Goal: Task Accomplishment & Management: Use online tool/utility

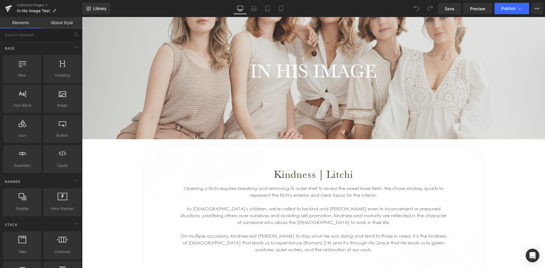
scroll to position [114, 0]
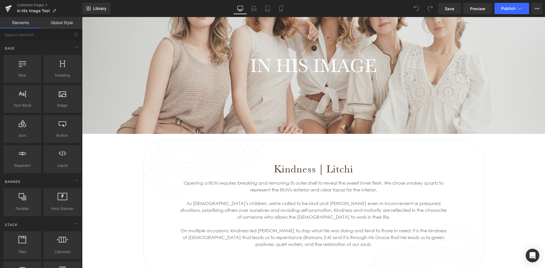
click at [457, 67] on h1 "IN HIS IMAGE" at bounding box center [313, 65] width 463 height 23
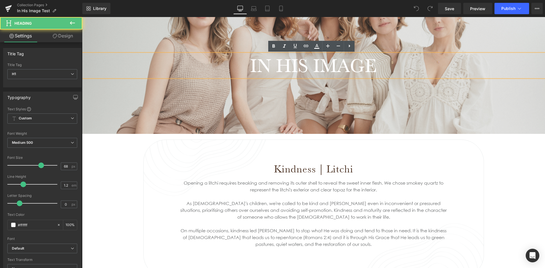
click at [441, 110] on div at bounding box center [313, 65] width 463 height 137
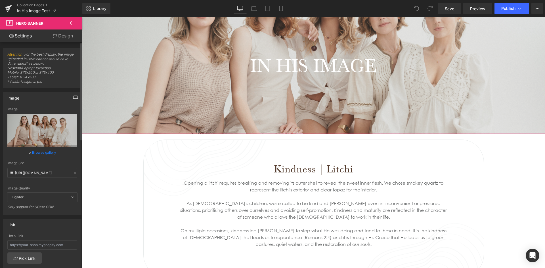
click at [74, 99] on icon "button" at bounding box center [75, 99] width 4 height 0
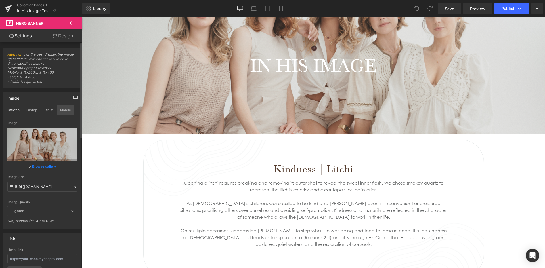
click at [62, 109] on button "Mobile" at bounding box center [65, 110] width 17 height 10
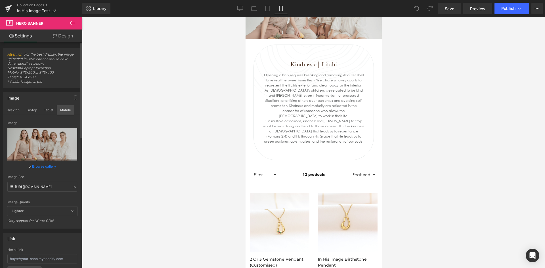
scroll to position [0, 0]
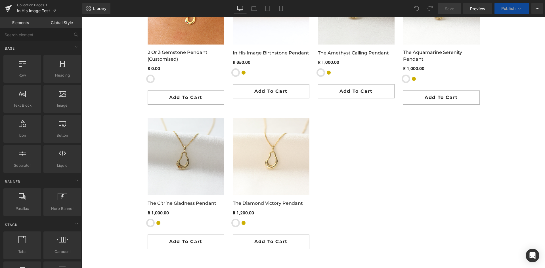
scroll to position [369, 0]
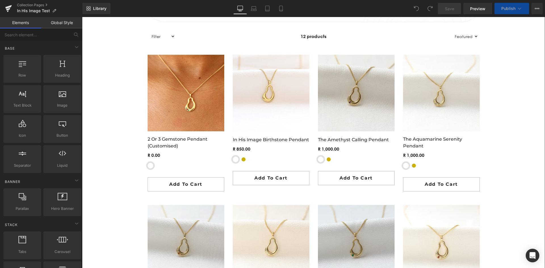
click at [189, 96] on div "- % (P) Image" at bounding box center [186, 93] width 77 height 77
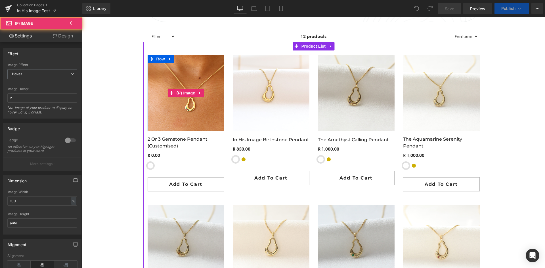
click at [180, 115] on img at bounding box center [186, 93] width 77 height 77
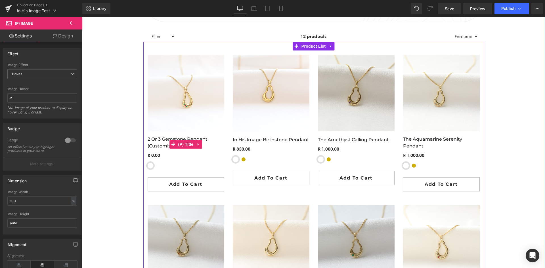
drag, startPoint x: 174, startPoint y: 141, endPoint x: 156, endPoint y: 140, distance: 17.9
click at [177, 140] on span "(P) Title" at bounding box center [186, 144] width 18 height 9
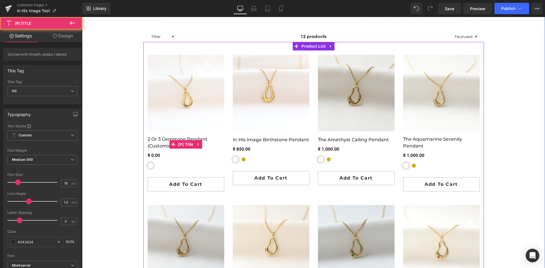
click at [161, 149] on link "2 or 3 Gemstone Pendant (customised)" at bounding box center [186, 143] width 77 height 14
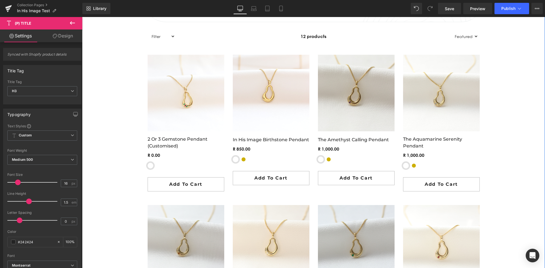
click at [105, 142] on div "IN HIS IMAGE Heading Hero Banner THE FRUITFUL COLLECTION Heading Hero Banner Ki…" at bounding box center [313, 205] width 463 height 927
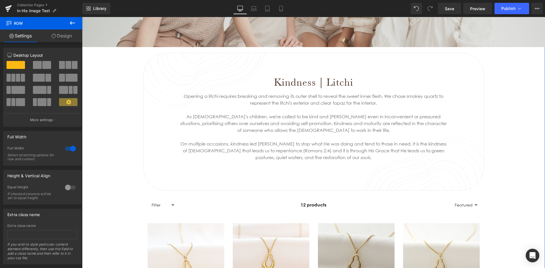
scroll to position [199, 0]
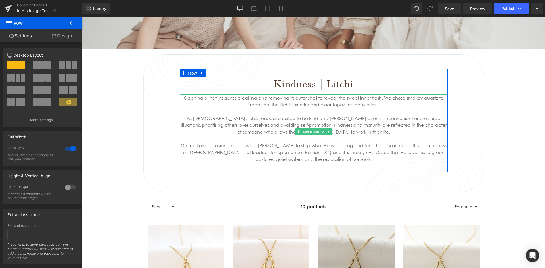
click at [343, 161] on div "On multiple occasions, kindness led Jesus to stop what He was doing and tend to…" at bounding box center [314, 152] width 268 height 20
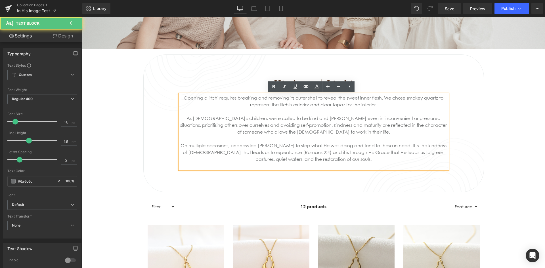
click at [342, 160] on div "On multiple occasions, kindness led Jesus to stop what He was doing and tend to…" at bounding box center [314, 152] width 268 height 20
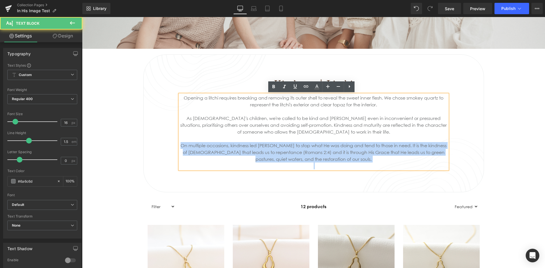
click at [342, 160] on div "On multiple occasions, kindness led Jesus to stop what He was doing and tend to…" at bounding box center [314, 152] width 268 height 20
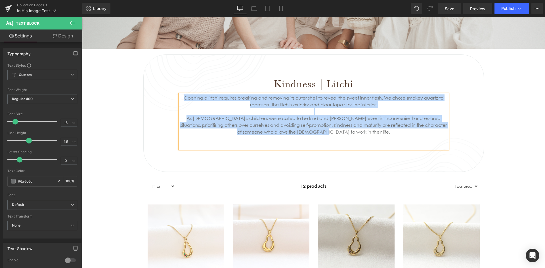
drag, startPoint x: 344, startPoint y: 132, endPoint x: 178, endPoint y: 100, distance: 168.4
click at [180, 100] on div "Opening a litchi requires breaking and removing its outer shell to reveal the s…" at bounding box center [314, 121] width 268 height 54
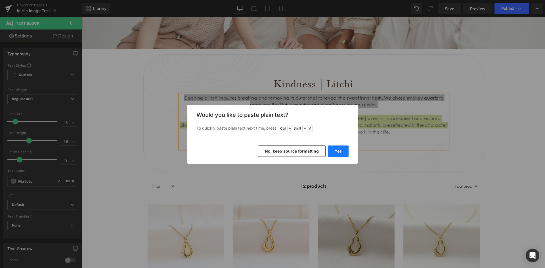
click at [338, 153] on button "Yes" at bounding box center [338, 151] width 21 height 11
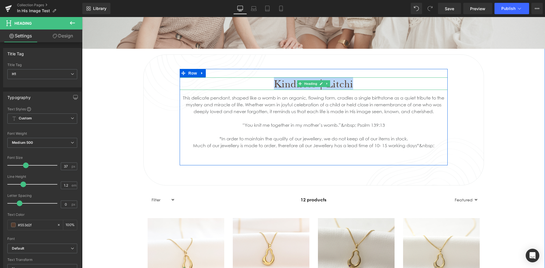
drag, startPoint x: 352, startPoint y: 83, endPoint x: 270, endPoint y: 83, distance: 82.9
click at [270, 83] on h1 "Kindness | Litchi" at bounding box center [314, 83] width 268 height 12
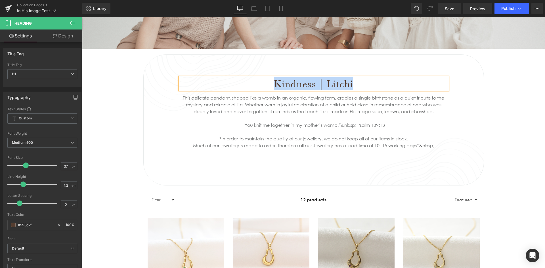
click at [314, 85] on h1 "Kindness | Litchi" at bounding box center [314, 83] width 268 height 12
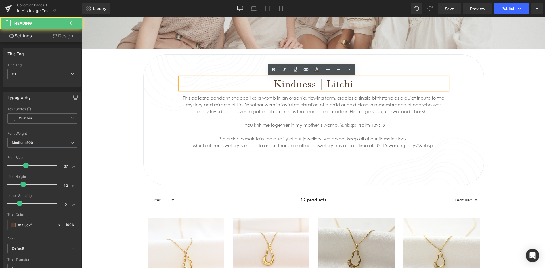
click at [314, 85] on h1 "Kindness | Litchi" at bounding box center [314, 83] width 268 height 12
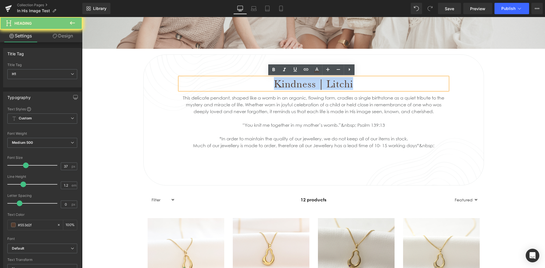
click at [314, 85] on h1 "Kindness | Litchi" at bounding box center [314, 83] width 268 height 12
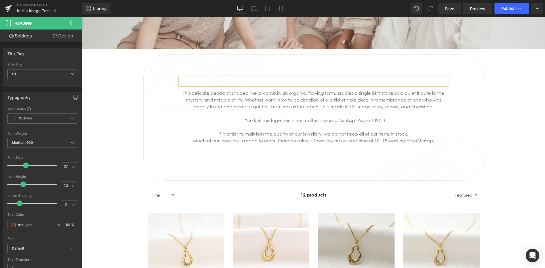
click at [497, 90] on div "Heading This delicate pendant, shaped like a womb in an organic, flowing form, …" at bounding box center [313, 115] width 463 height 132
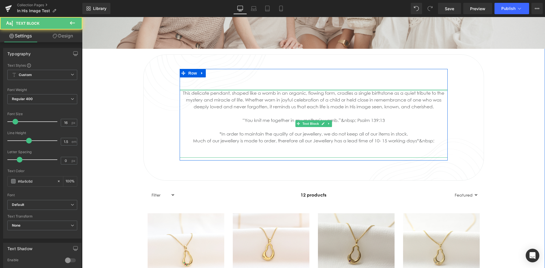
drag, startPoint x: 312, startPoint y: 91, endPoint x: 312, endPoint y: 78, distance: 12.8
click at [312, 78] on div "Heading This delicate pendant, shaped like a womb in an organic, flowing form, …" at bounding box center [314, 117] width 268 height 80
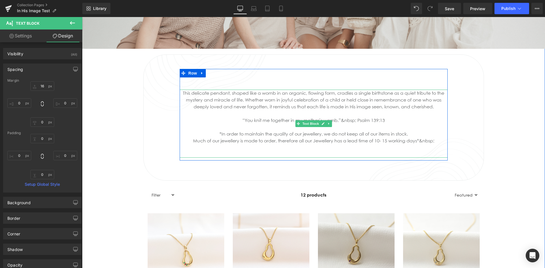
click at [182, 93] on div "This delicate pendant, shaped like a womb in an organic, flowing form, cradles …" at bounding box center [314, 124] width 268 height 68
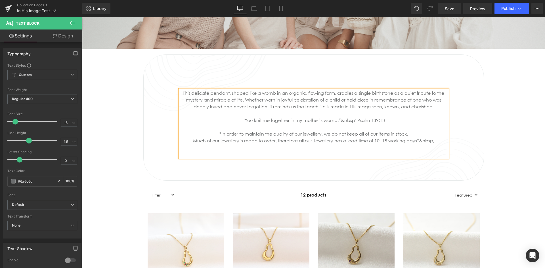
click at [515, 102] on div "Heading This delicate pendant, shaped like a womb in an organic, flowing form, …" at bounding box center [313, 115] width 463 height 132
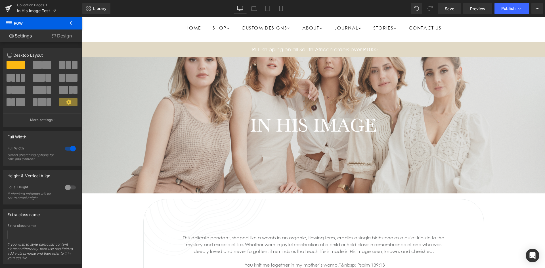
scroll to position [28, 0]
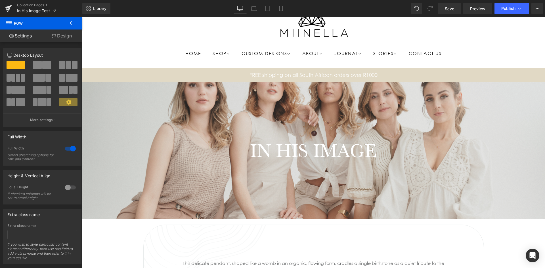
click at [269, 128] on div at bounding box center [313, 150] width 463 height 137
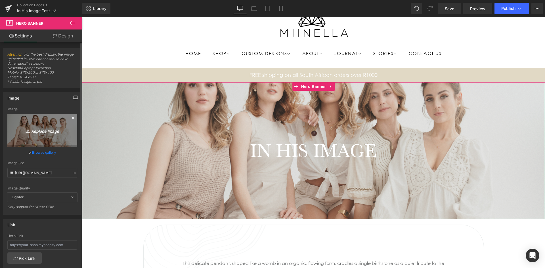
click at [45, 132] on icon "Replace Image" at bounding box center [42, 130] width 45 height 7
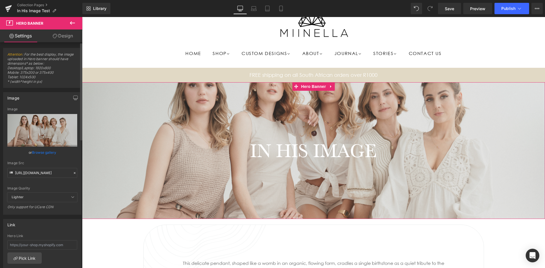
click at [50, 152] on link "Browse gallery" at bounding box center [44, 153] width 24 height 10
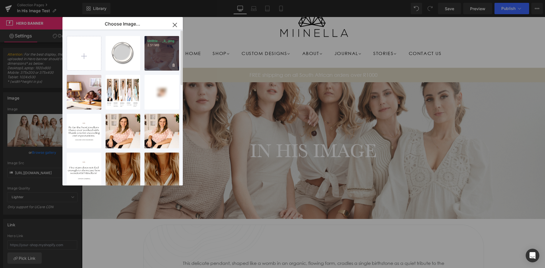
click at [156, 52] on div "Untitle... _3_.png 2.51 MB" at bounding box center [161, 53] width 35 height 35
type input "https://ucarecdn.com/91bdfba4-c0d7-40a7-80b4-0625e9c64a39/-/format/auto/-/previ…"
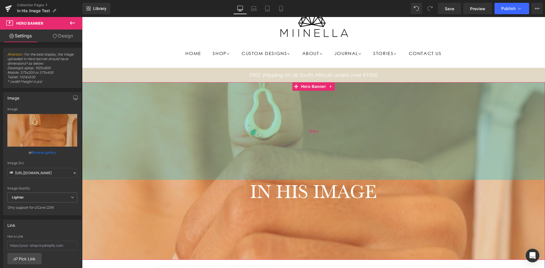
drag, startPoint x: 290, startPoint y: 137, endPoint x: 291, endPoint y: 178, distance: 40.9
click at [291, 178] on div "344px" at bounding box center [313, 131] width 463 height 98
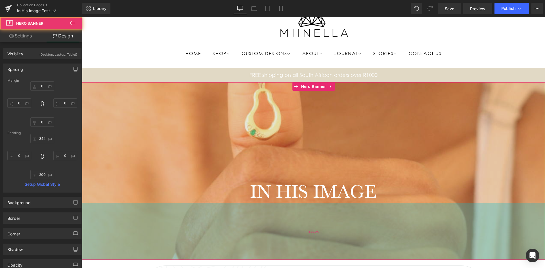
scroll to position [114, 0]
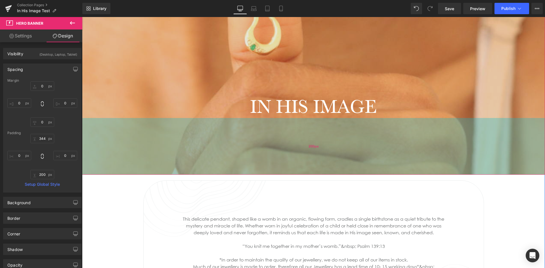
click at [282, 138] on div "200px" at bounding box center [313, 146] width 463 height 57
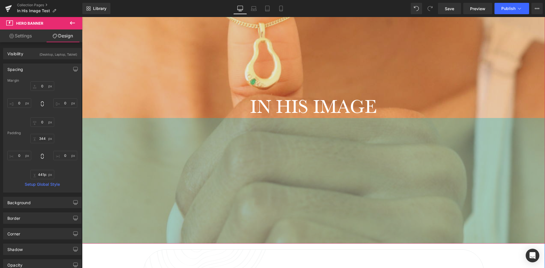
type input "443px"
drag, startPoint x: 296, startPoint y: 174, endPoint x: 368, endPoint y: 260, distance: 111.6
click at [287, 243] on div "443px" at bounding box center [313, 181] width 463 height 126
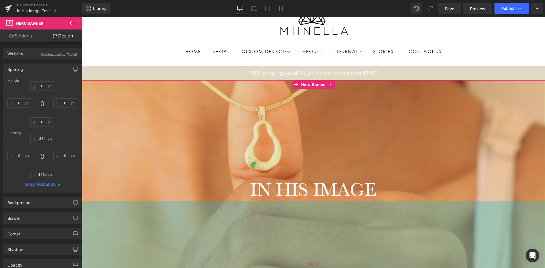
scroll to position [28, 0]
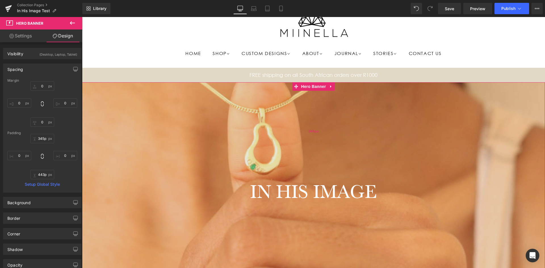
click at [276, 161] on div "344px" at bounding box center [313, 131] width 463 height 98
click at [293, 161] on div "345px" at bounding box center [313, 131] width 463 height 98
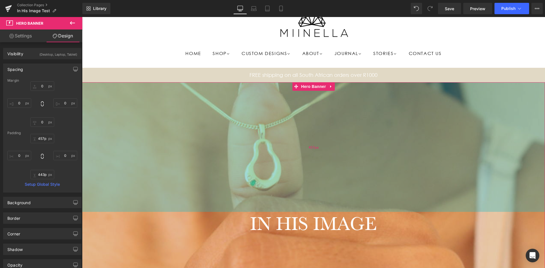
drag, startPoint x: 287, startPoint y: 171, endPoint x: 284, endPoint y: 203, distance: 32.0
click at [284, 203] on div "457px" at bounding box center [313, 147] width 463 height 130
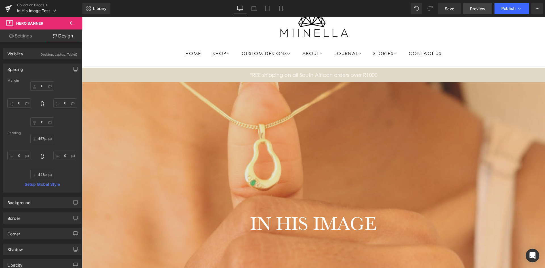
click at [478, 9] on span "Preview" at bounding box center [477, 9] width 15 height 6
drag, startPoint x: 447, startPoint y: 13, endPoint x: 308, endPoint y: 85, distance: 156.4
click at [447, 13] on link "Save" at bounding box center [449, 8] width 23 height 11
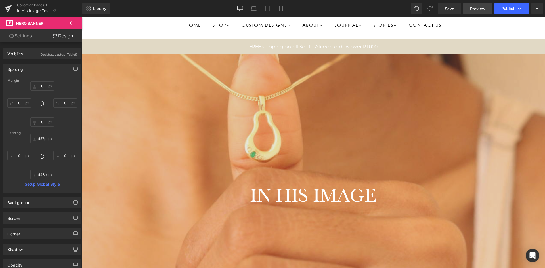
click at [476, 6] on span "Preview" at bounding box center [477, 9] width 15 height 6
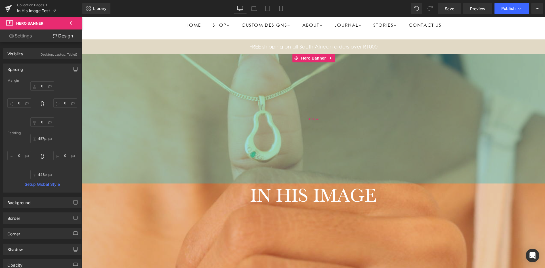
click at [282, 119] on div "457px" at bounding box center [313, 119] width 463 height 130
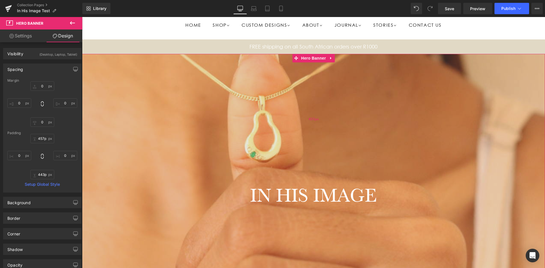
click at [298, 176] on div "457px" at bounding box center [313, 119] width 463 height 130
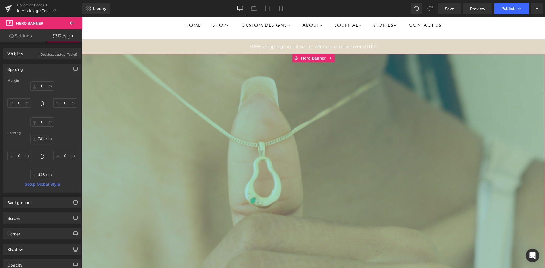
drag, startPoint x: 298, startPoint y: 176, endPoint x: 289, endPoint y: 252, distance: 76.6
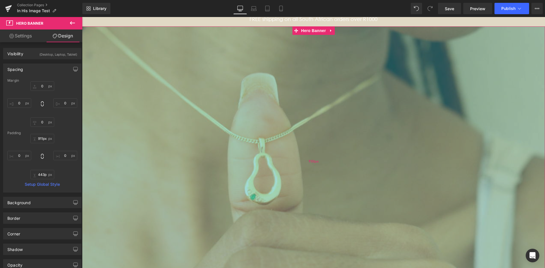
scroll to position [170, 0]
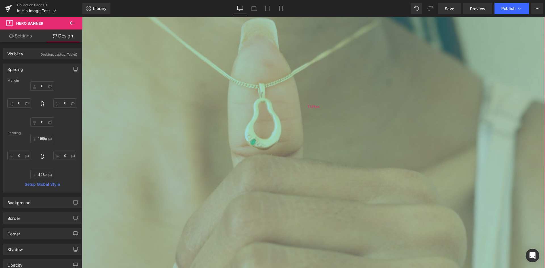
type input "1177px"
click at [274, 266] on div "1177px" at bounding box center [313, 107] width 463 height 334
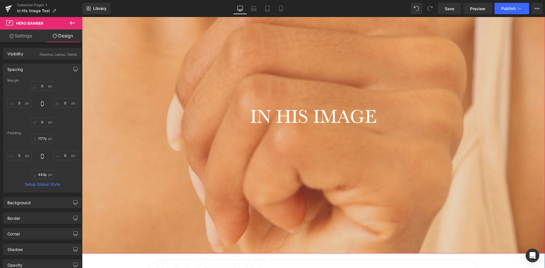
scroll to position [341, 0]
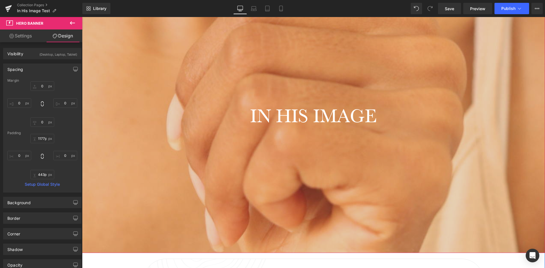
click at [290, 120] on h1 "IN HIS IMAGE" at bounding box center [313, 115] width 463 height 23
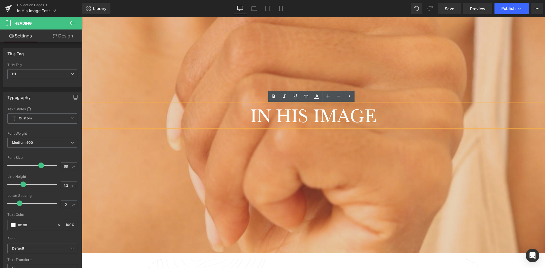
click at [309, 153] on div at bounding box center [313, 11] width 463 height 483
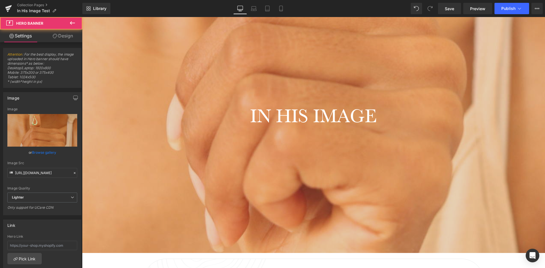
click at [289, 179] on div "IN HIS IMAGE Heading Hero Banner 1177px 443px" at bounding box center [313, 11] width 463 height 483
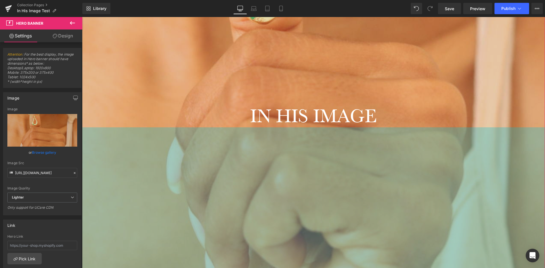
drag, startPoint x: 289, startPoint y: 179, endPoint x: 273, endPoint y: 282, distance: 103.7
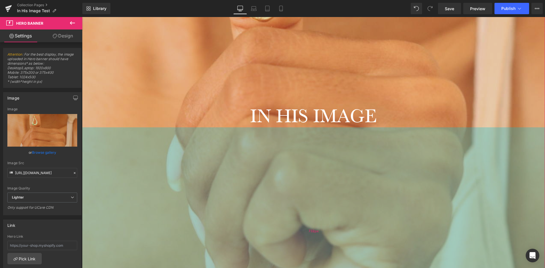
drag, startPoint x: 288, startPoint y: 261, endPoint x: 287, endPoint y: 255, distance: 6.3
click at [287, 261] on div "732px" at bounding box center [313, 231] width 463 height 208
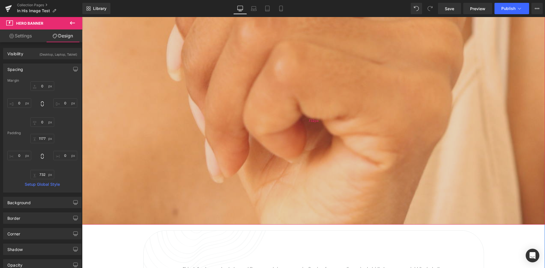
scroll to position [454, 0]
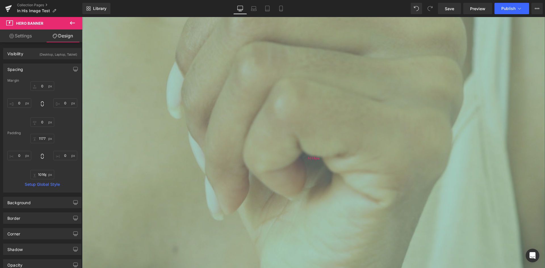
type input "1018px"
drag, startPoint x: 300, startPoint y: 115, endPoint x: 293, endPoint y: 196, distance: 81.4
click at [293, 196] on div "1018px" at bounding box center [313, 158] width 463 height 289
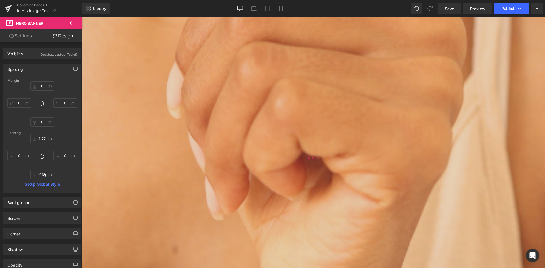
click at [292, 179] on div "1018px" at bounding box center [313, 158] width 463 height 289
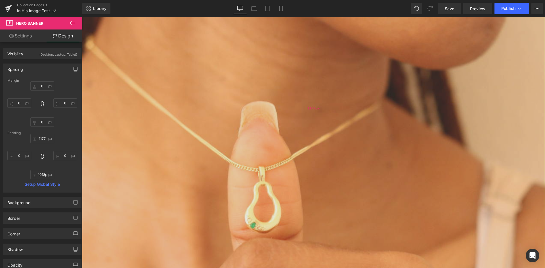
scroll to position [170, 0]
click at [449, 10] on span "Save" at bounding box center [449, 9] width 9 height 6
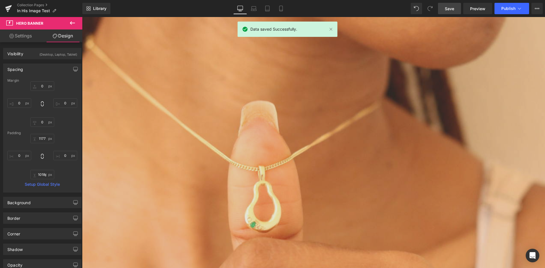
click at [448, 10] on span "Save" at bounding box center [449, 9] width 9 height 6
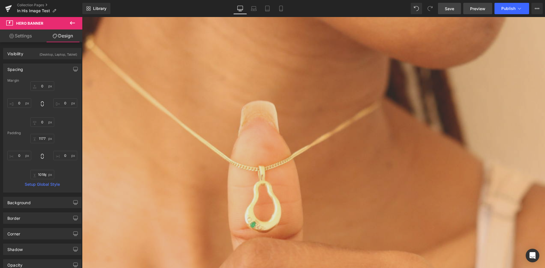
click at [472, 12] on link "Preview" at bounding box center [477, 8] width 29 height 11
click at [134, 74] on div "1177px" at bounding box center [313, 107] width 463 height 334
type input "1177px"
click at [72, 20] on icon at bounding box center [72, 23] width 7 height 7
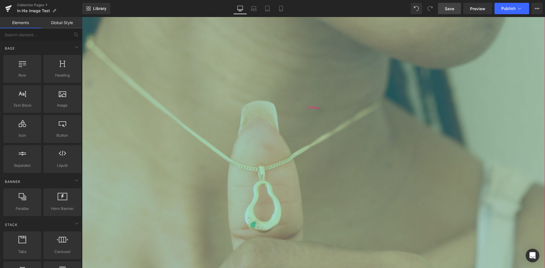
click at [142, 95] on div "1177px" at bounding box center [313, 107] width 463 height 334
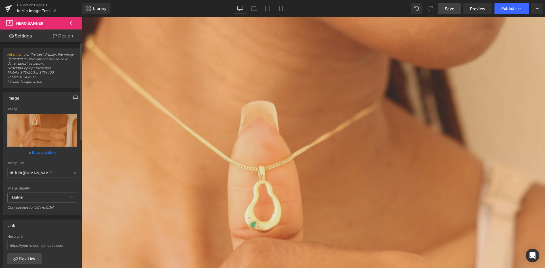
click at [74, 94] on button "button" at bounding box center [75, 98] width 9 height 11
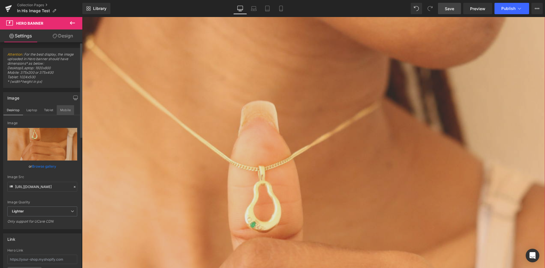
click at [64, 110] on button "Mobile" at bounding box center [65, 110] width 17 height 10
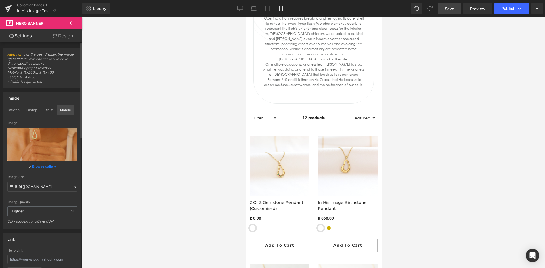
scroll to position [0, 0]
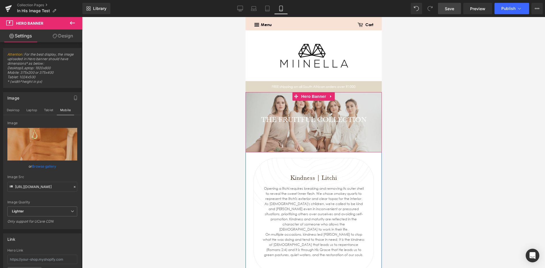
click at [354, 107] on div "THE FRUITFUL COLLECTION Heading" at bounding box center [313, 122] width 136 height 60
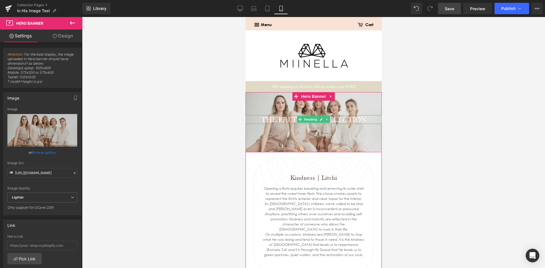
click at [352, 119] on h1 "THE FRUITFUL COLLECTION" at bounding box center [313, 119] width 136 height 9
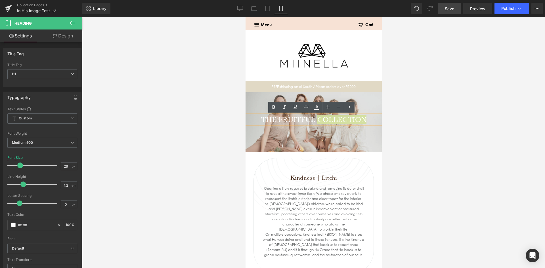
click at [483, 120] on div at bounding box center [313, 142] width 463 height 251
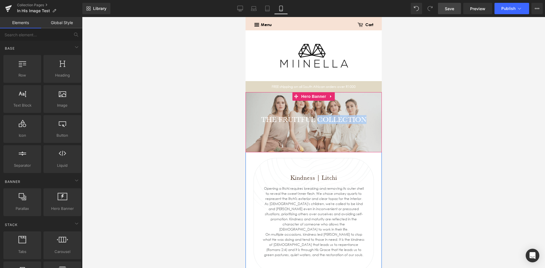
click at [292, 110] on div "THE FRUITFUL COLLECTION Heading" at bounding box center [313, 122] width 136 height 60
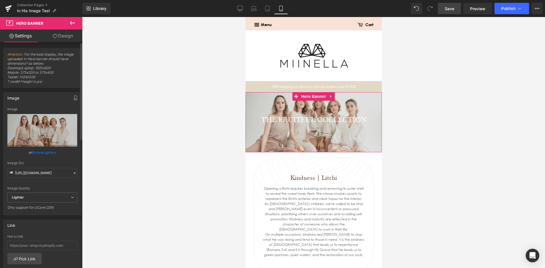
click at [73, 96] on icon "button" at bounding box center [75, 98] width 5 height 5
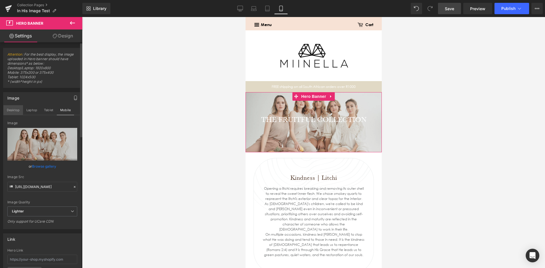
click at [13, 109] on button "Desktop" at bounding box center [13, 110] width 20 height 10
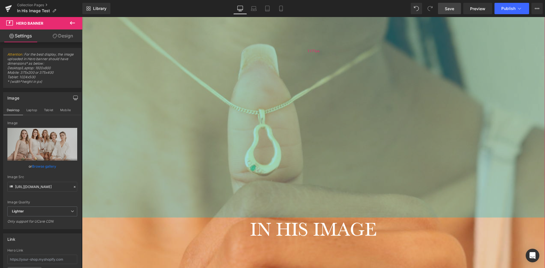
scroll to position [312, 0]
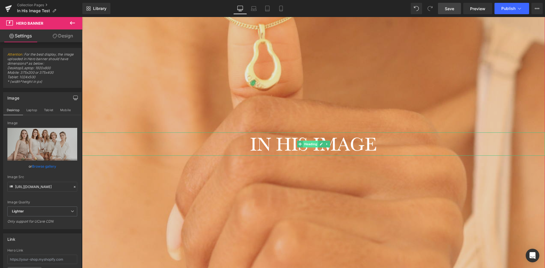
click at [303, 145] on span "Heading" at bounding box center [310, 144] width 15 height 7
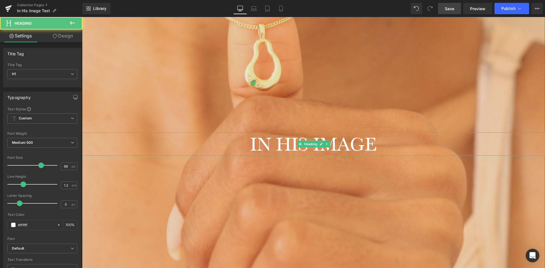
click at [285, 145] on h1 "IN HIS IMAGE" at bounding box center [313, 144] width 463 height 23
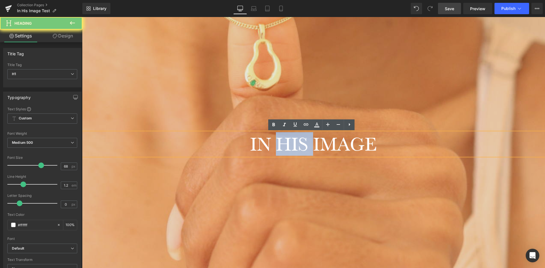
click at [285, 145] on h1 "IN HIS IMAGE" at bounding box center [313, 144] width 463 height 23
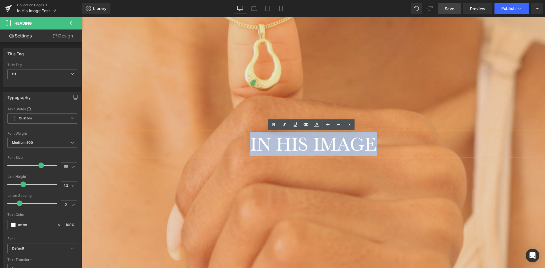
copy h1 "IN HIS IMAGE"
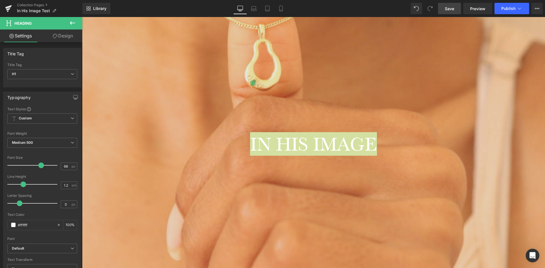
click at [66, 20] on button at bounding box center [72, 23] width 20 height 12
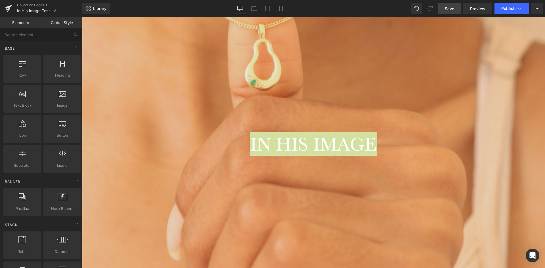
click at [448, 7] on span "Save" at bounding box center [449, 9] width 9 height 6
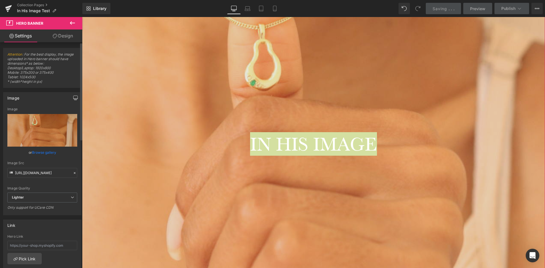
click at [73, 94] on button "button" at bounding box center [75, 98] width 9 height 11
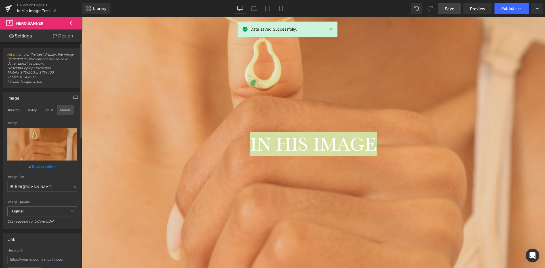
click at [61, 112] on button "Mobile" at bounding box center [65, 110] width 17 height 10
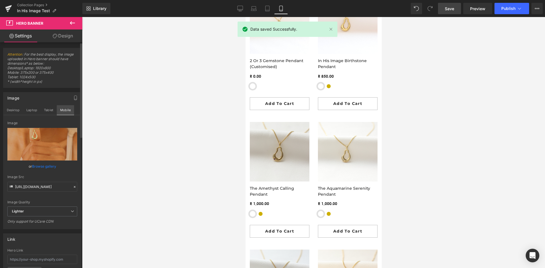
scroll to position [0, 0]
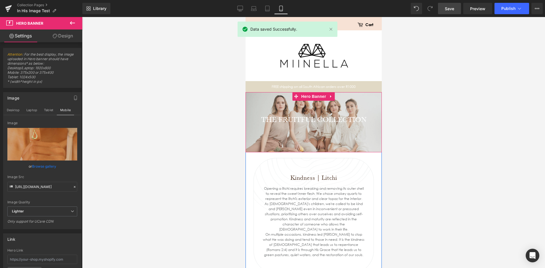
click at [291, 138] on div "THE FRUITFUL COLLECTION Heading" at bounding box center [313, 122] width 136 height 60
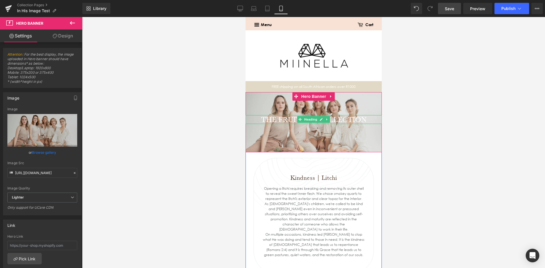
click at [288, 118] on h1 "THE FRUITFUL COLLECTION" at bounding box center [313, 119] width 136 height 9
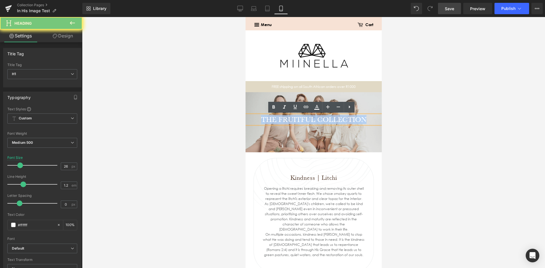
click at [288, 118] on h1 "THE FRUITFUL COLLECTION" at bounding box center [313, 119] width 136 height 9
paste div
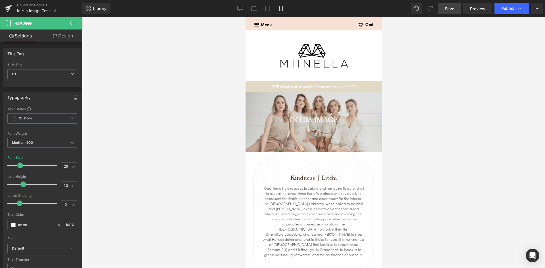
click at [279, 102] on div "IN HIS IMAGE Heading" at bounding box center [313, 122] width 136 height 60
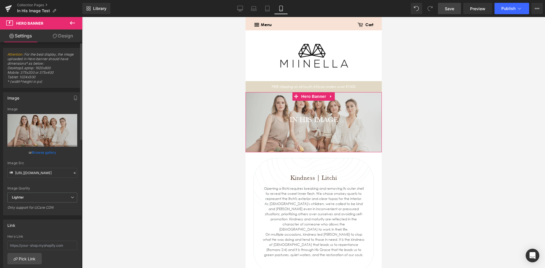
click at [43, 152] on link "Browse gallery" at bounding box center [44, 153] width 24 height 10
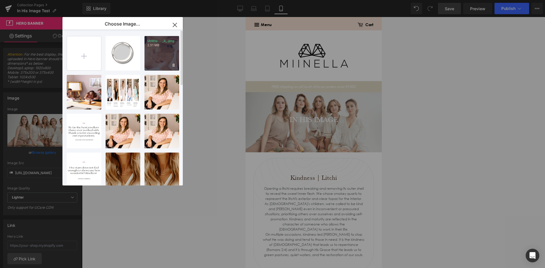
click at [154, 51] on div "Untitle... _3_.png 2.51 MB" at bounding box center [161, 53] width 35 height 35
type input "https://ucarecdn.com/91bdfba4-c0d7-40a7-80b4-0625e9c64a39/-/format/auto/-/previ…"
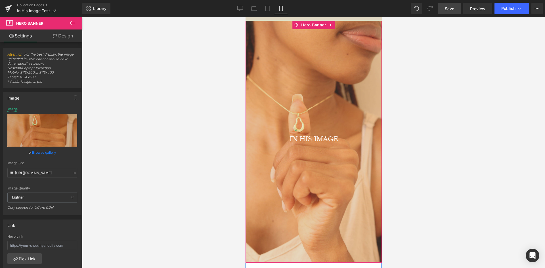
scroll to position [142, 0]
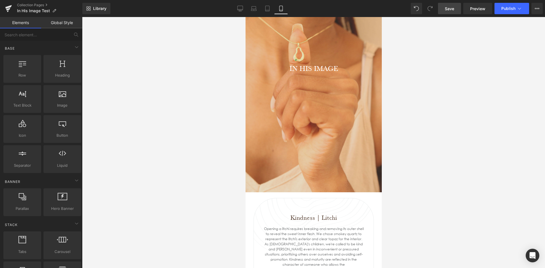
click at [187, 154] on div at bounding box center [313, 142] width 463 height 251
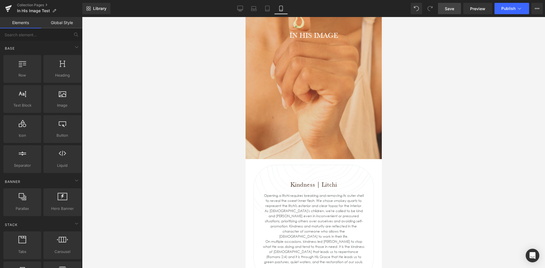
scroll to position [227, 0]
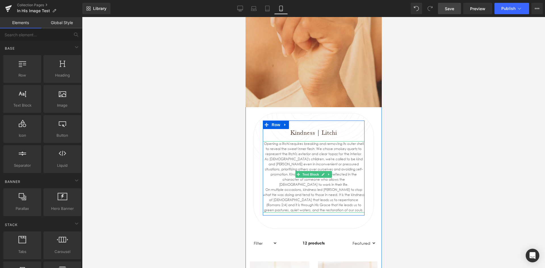
click at [325, 179] on div "As God's children, we're called to be kind and meek even in inconvenient or pre…" at bounding box center [313, 172] width 102 height 31
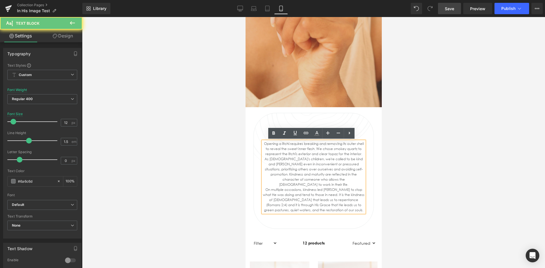
click at [322, 188] on div "On multiple occasions, kindness led Jesus to stop what He was doing and tend to…" at bounding box center [313, 200] width 102 height 26
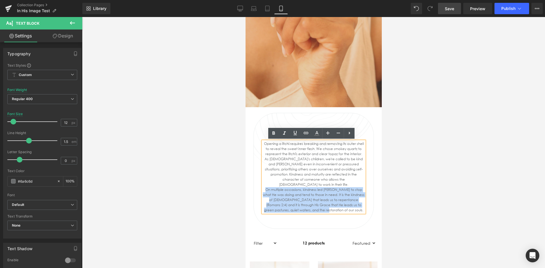
click at [322, 188] on div "On multiple occasions, kindness led Jesus to stop what He was doing and tend to…" at bounding box center [313, 200] width 102 height 26
click at [344, 204] on div "On multiple occasions, kindness led Jesus to stop what He was doing and tend to…" at bounding box center [313, 200] width 102 height 26
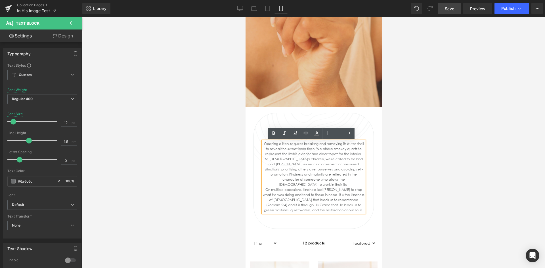
drag, startPoint x: 344, startPoint y: 204, endPoint x: 260, endPoint y: 143, distance: 104.0
click at [262, 143] on div "Opening a litchi requires breaking and removing its outer shell to reveal the s…" at bounding box center [313, 177] width 102 height 72
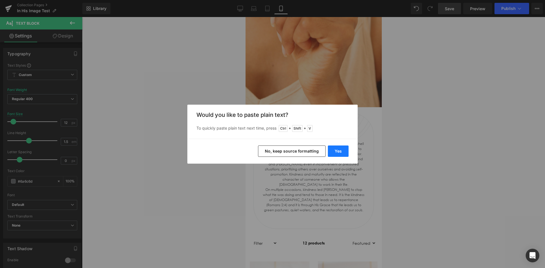
click at [337, 156] on button "Yes" at bounding box center [338, 151] width 21 height 11
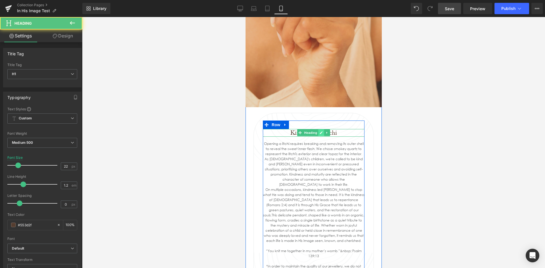
drag, startPoint x: 335, startPoint y: 133, endPoint x: 318, endPoint y: 133, distance: 16.2
click at [318, 133] on div "Kindness | Litchi Heading" at bounding box center [313, 132] width 102 height 7
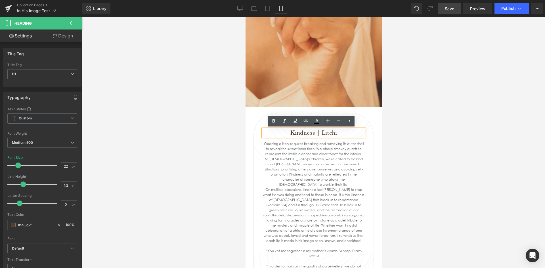
click at [334, 135] on h1 "Kindness | Litchi" at bounding box center [313, 132] width 102 height 7
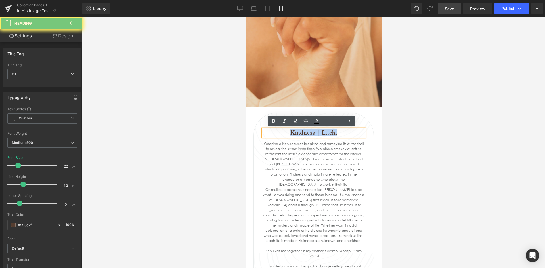
drag, startPoint x: 334, startPoint y: 135, endPoint x: 316, endPoint y: 135, distance: 17.9
click at [316, 135] on h1 "Kindness | Litchi" at bounding box center [313, 132] width 102 height 7
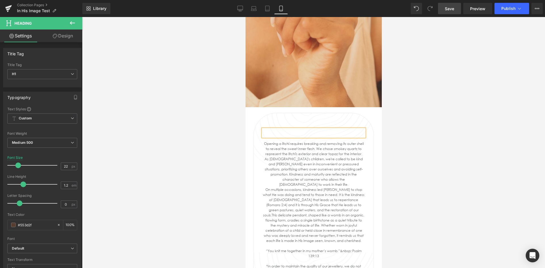
click at [321, 131] on div at bounding box center [313, 133] width 102 height 8
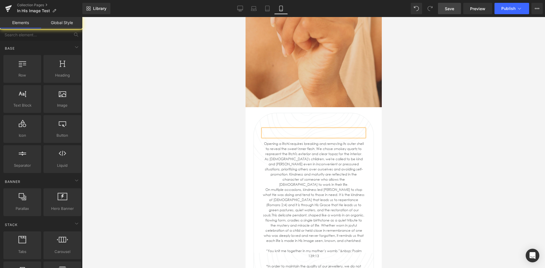
click at [446, 146] on div at bounding box center [313, 142] width 463 height 251
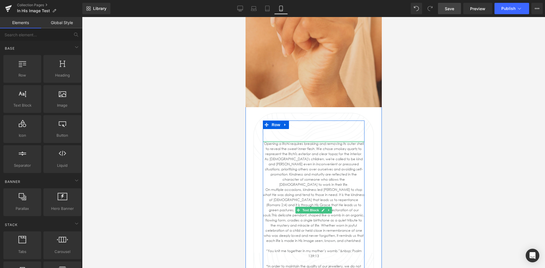
click at [264, 142] on div at bounding box center [313, 141] width 102 height 1
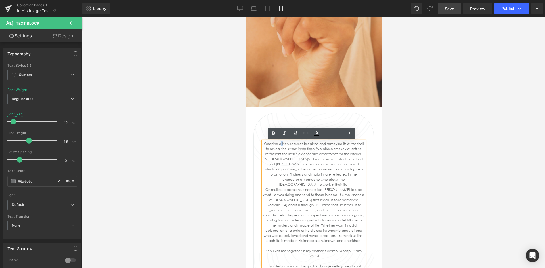
drag, startPoint x: 278, startPoint y: 141, endPoint x: 280, endPoint y: 125, distance: 16.5
click at [280, 125] on div "Heading Opening a litchi requires breaking and removing its outer shell to reve…" at bounding box center [313, 204] width 102 height 167
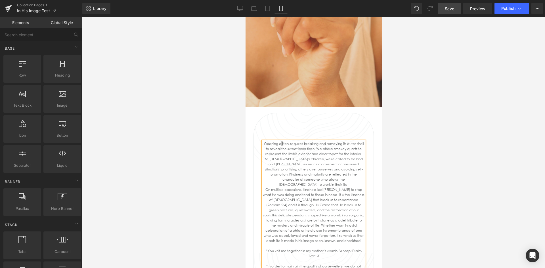
click at [392, 145] on div at bounding box center [313, 142] width 463 height 251
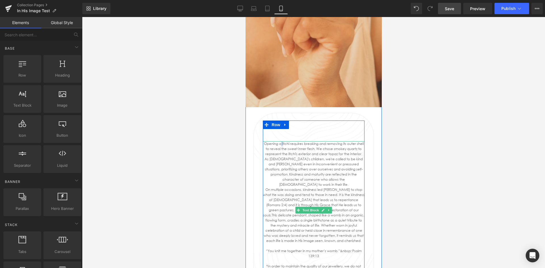
click at [332, 149] on div "Opening a litchi requires breaking and removing its outer shell to reveal the s…" at bounding box center [313, 212] width 102 height 143
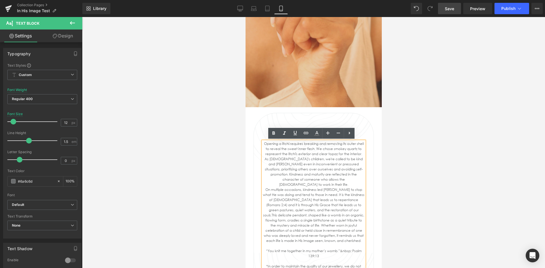
click at [232, 154] on div at bounding box center [313, 142] width 463 height 251
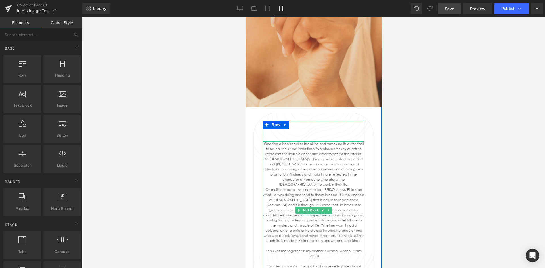
click at [262, 144] on div "Opening a litchi requires breaking and removing its outer shell to reveal the s…" at bounding box center [313, 212] width 102 height 143
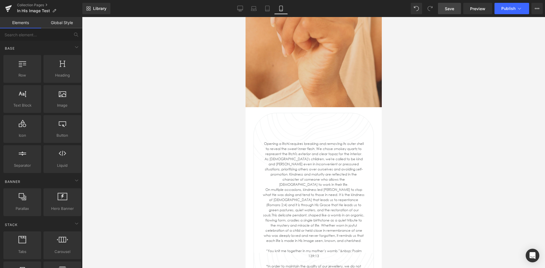
click at [455, 176] on div at bounding box center [313, 142] width 463 height 251
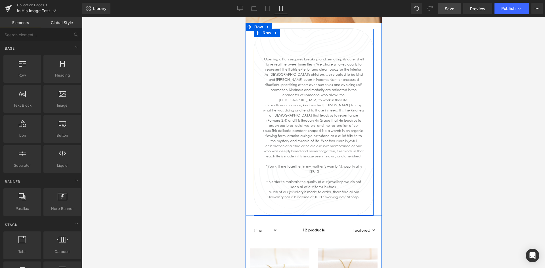
scroll to position [312, 0]
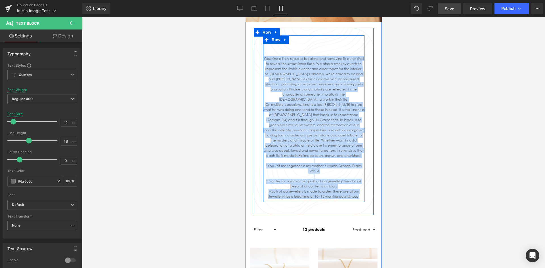
drag, startPoint x: 299, startPoint y: 178, endPoint x: 260, endPoint y: 57, distance: 127.1
click at [262, 57] on div "Heading Opening a litchi requires breaking and removing its outer shell to reve…" at bounding box center [313, 118] width 102 height 167
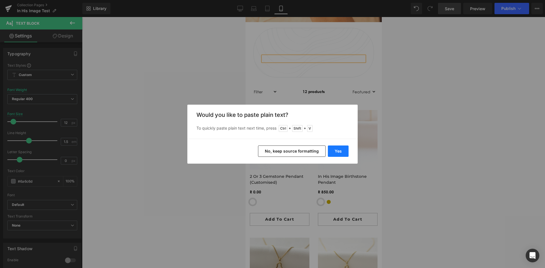
click at [336, 150] on button "Yes" at bounding box center [338, 151] width 21 height 11
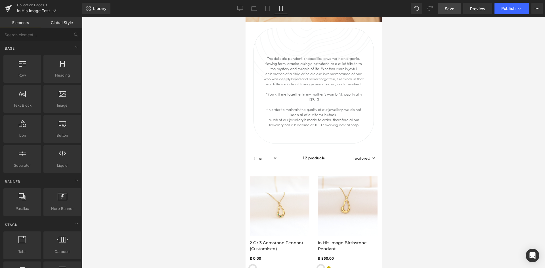
click at [421, 141] on div at bounding box center [313, 142] width 463 height 251
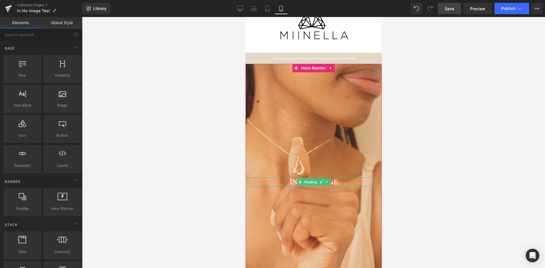
scroll to position [85, 0]
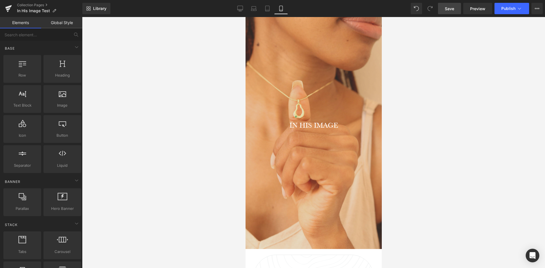
click at [451, 10] on span "Save" at bounding box center [449, 9] width 9 height 6
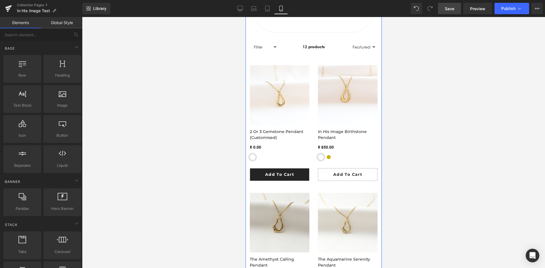
scroll to position [426, 0]
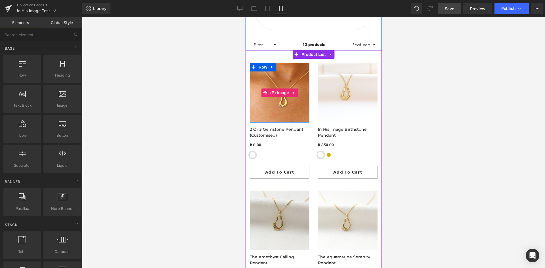
click at [302, 108] on img at bounding box center [279, 93] width 60 height 60
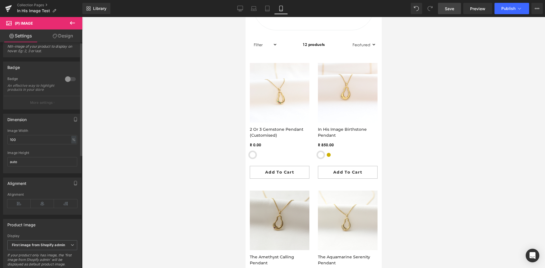
scroll to position [0, 0]
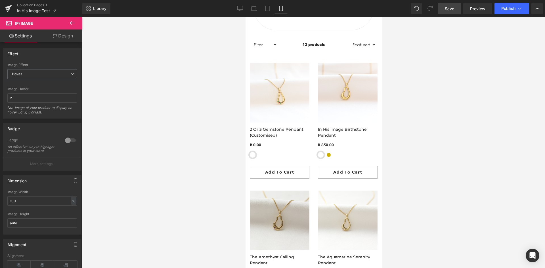
click at [192, 131] on div at bounding box center [313, 142] width 463 height 251
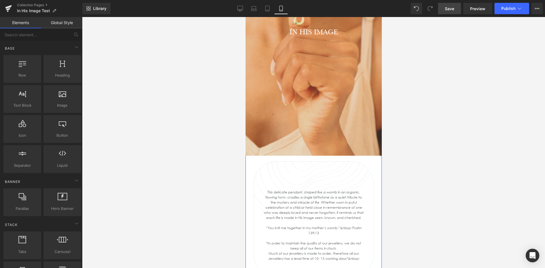
scroll to position [114, 0]
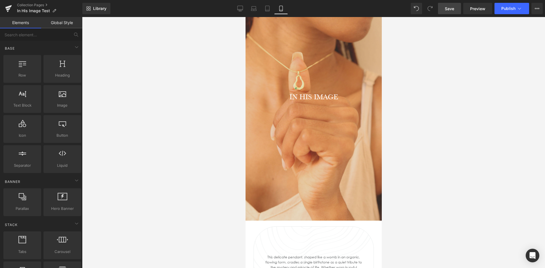
click at [448, 10] on span "Save" at bounding box center [449, 9] width 9 height 6
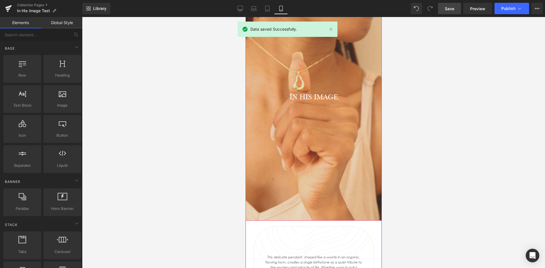
drag, startPoint x: 342, startPoint y: 68, endPoint x: 339, endPoint y: 73, distance: 5.7
click at [342, 69] on div "IN HIS IMAGE Heading" at bounding box center [313, 100] width 136 height 242
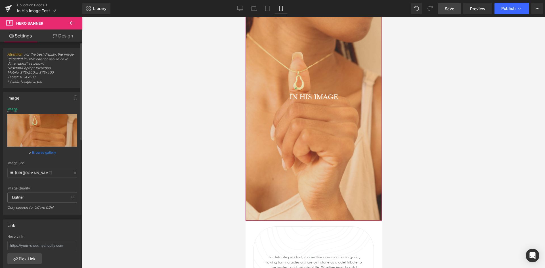
click at [71, 98] on button "button" at bounding box center [75, 98] width 9 height 11
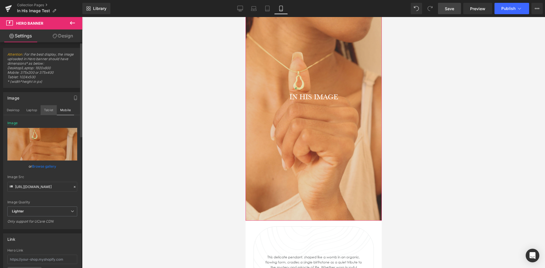
click at [46, 110] on button "Tablet" at bounding box center [49, 110] width 16 height 10
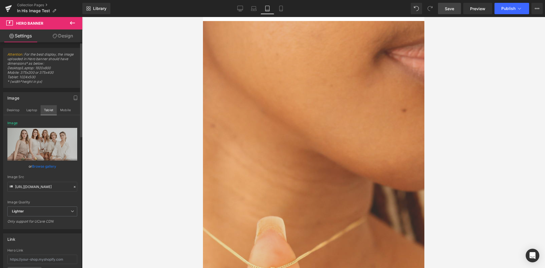
type input "https://ucarecdn.com/6d3ef386-47d6-4261-973a-bb1e9f650921/-/format/auto/-/previ…"
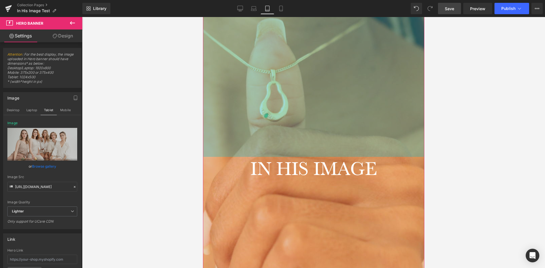
scroll to position [312, 0]
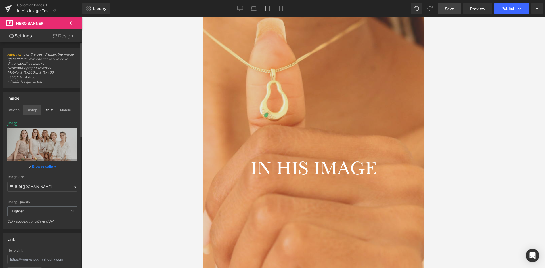
click at [33, 111] on button "Laptop" at bounding box center [32, 110] width 18 height 10
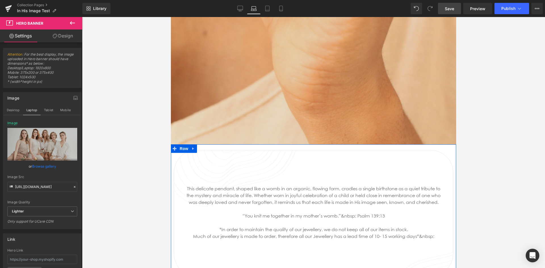
scroll to position [738, 0]
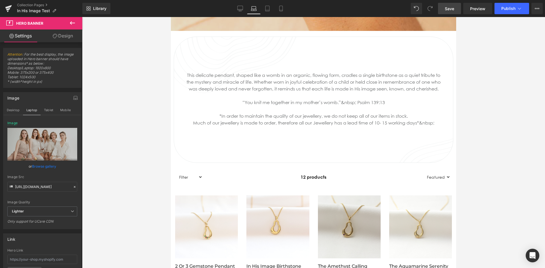
click at [115, 125] on div at bounding box center [313, 142] width 463 height 251
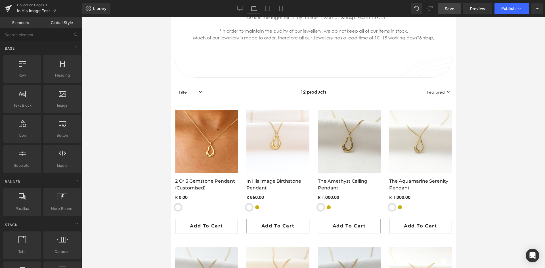
scroll to position [936, 0]
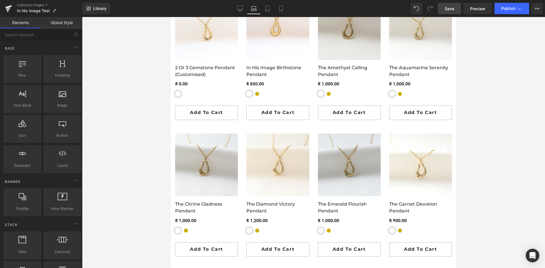
click at [110, 128] on div at bounding box center [313, 142] width 463 height 251
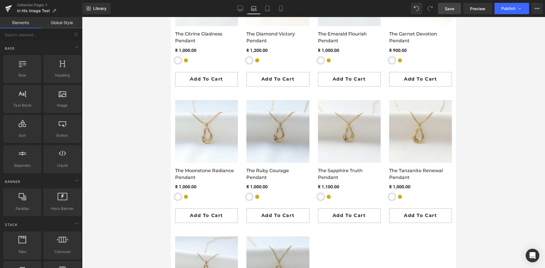
scroll to position [993, 0]
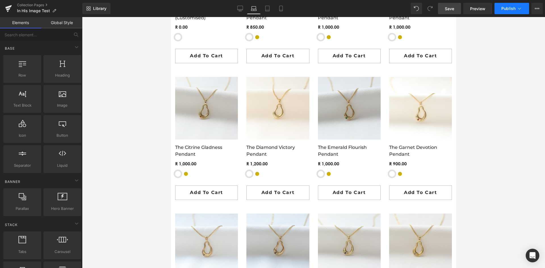
click at [507, 12] on button "Publish" at bounding box center [511, 8] width 35 height 11
click at [535, 11] on button "View Live Page View with current Template Save Template to Library Schedule Pub…" at bounding box center [536, 8] width 11 height 11
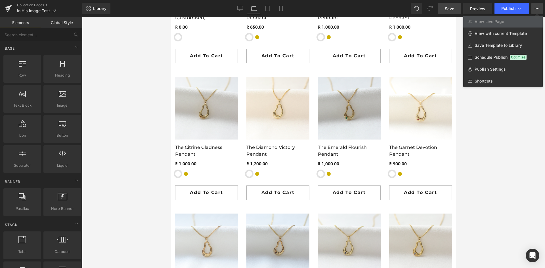
click at [481, 128] on div at bounding box center [313, 142] width 463 height 251
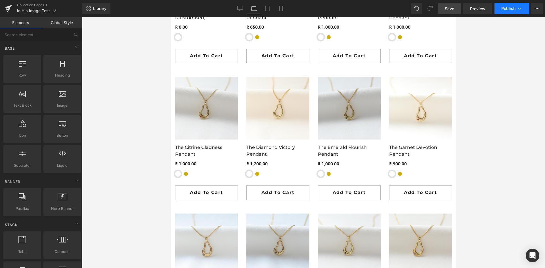
click at [515, 8] on span "Publish" at bounding box center [508, 8] width 14 height 5
click at [533, 10] on button "View Live Page View with current Template Save Template to Library Schedule Pub…" at bounding box center [536, 8] width 11 height 11
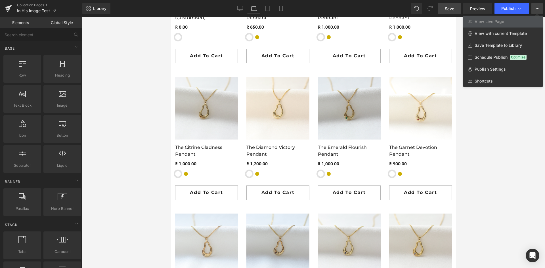
click at [504, 127] on div at bounding box center [313, 142] width 463 height 251
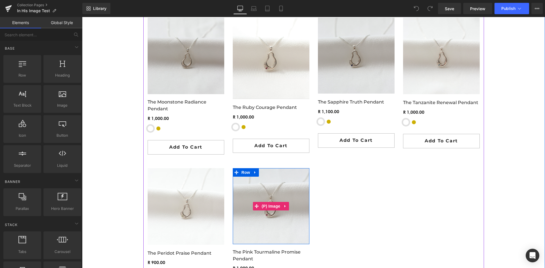
scroll to position [1192, 0]
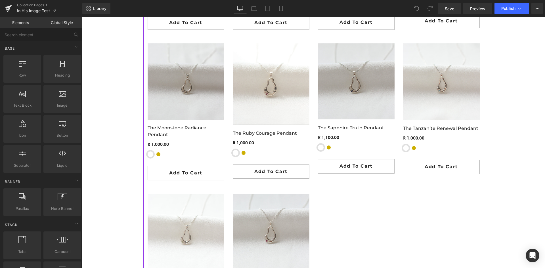
scroll to position [1240, 0]
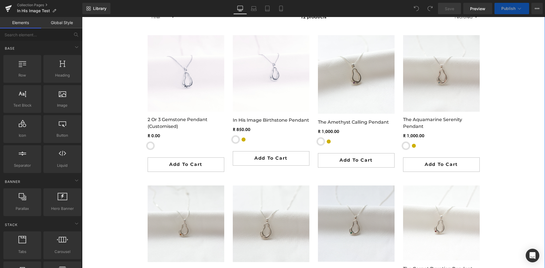
scroll to position [965, 0]
